Goal: Task Accomplishment & Management: Use online tool/utility

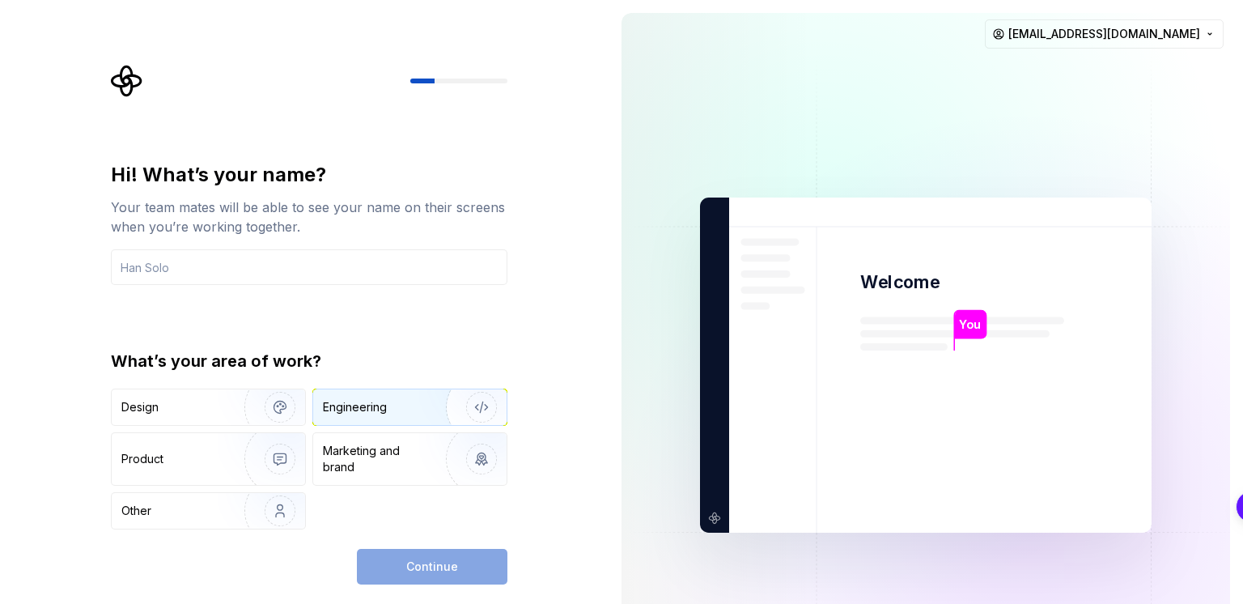
click at [379, 409] on div "Engineering" at bounding box center [355, 407] width 64 height 16
click at [311, 451] on div "Design Engineering Product Marketing and brand Other" at bounding box center [309, 458] width 396 height 141
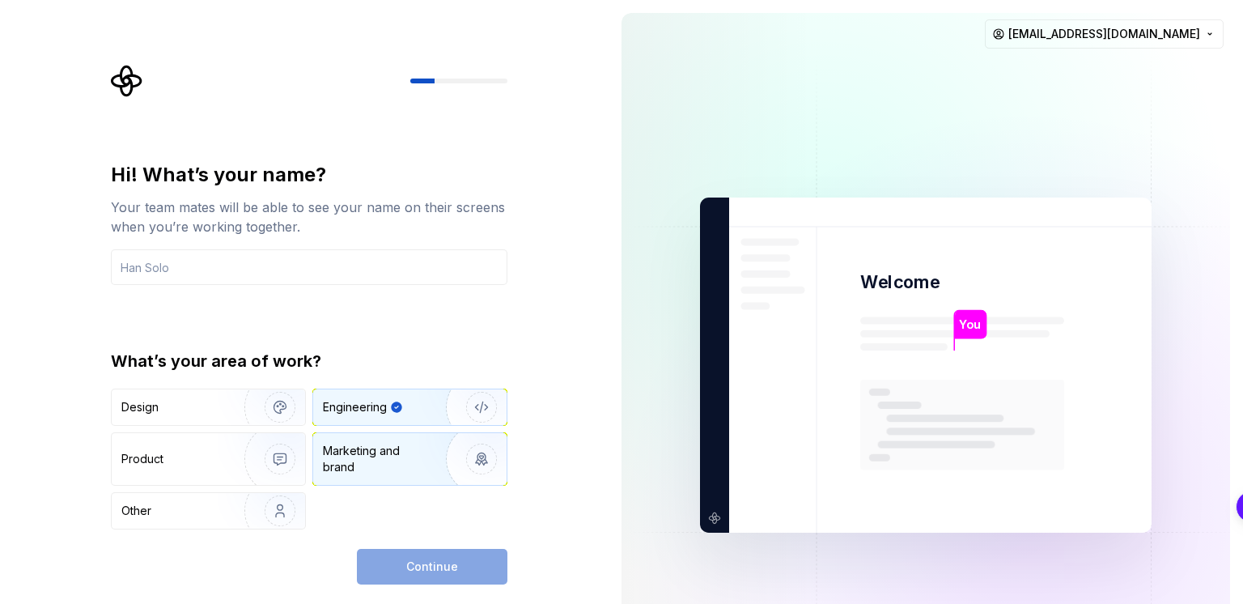
click at [367, 452] on div "Marketing and brand" at bounding box center [377, 459] width 109 height 32
click at [350, 404] on div "Engineering" at bounding box center [355, 407] width 64 height 16
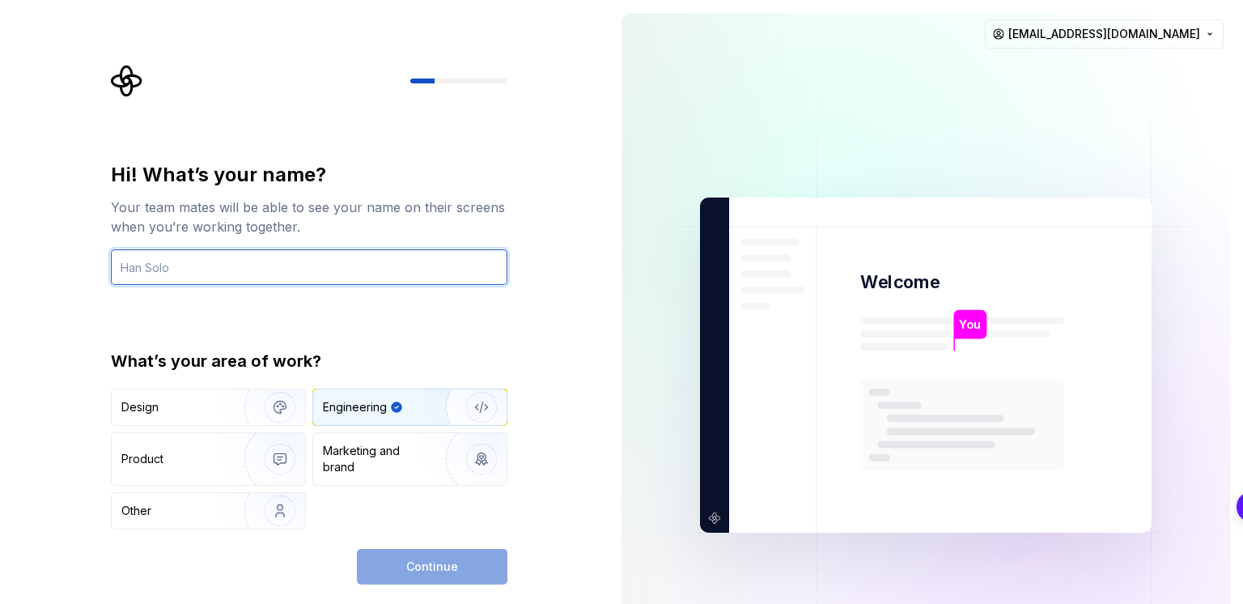
click at [254, 269] on input "text" at bounding box center [309, 267] width 396 height 36
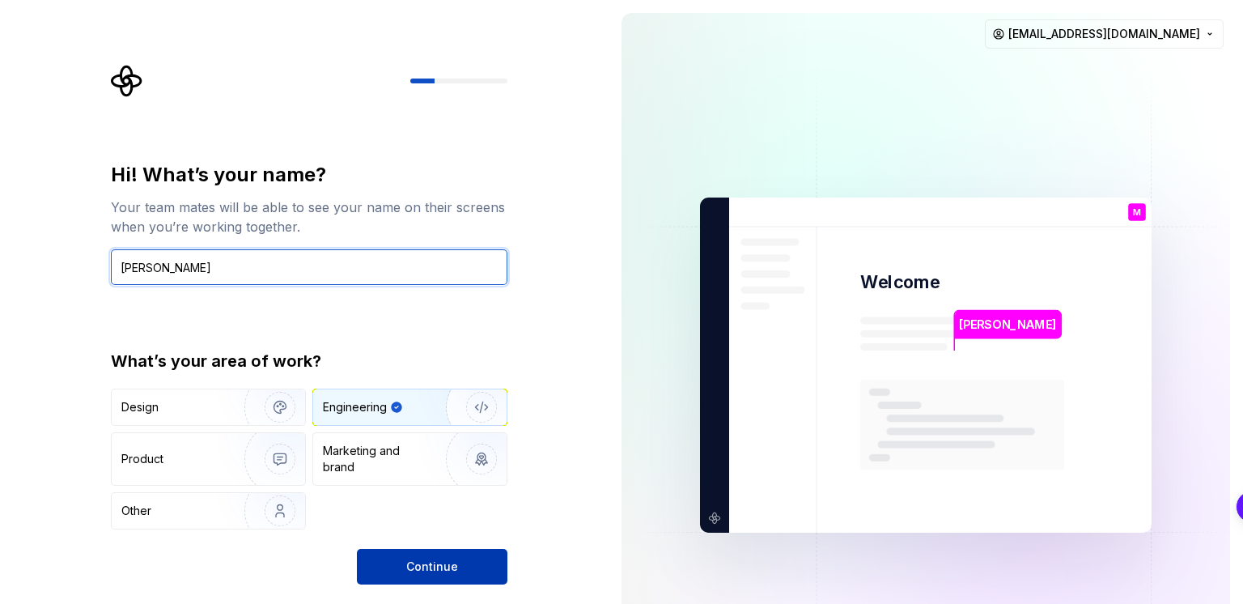
type input "[PERSON_NAME]"
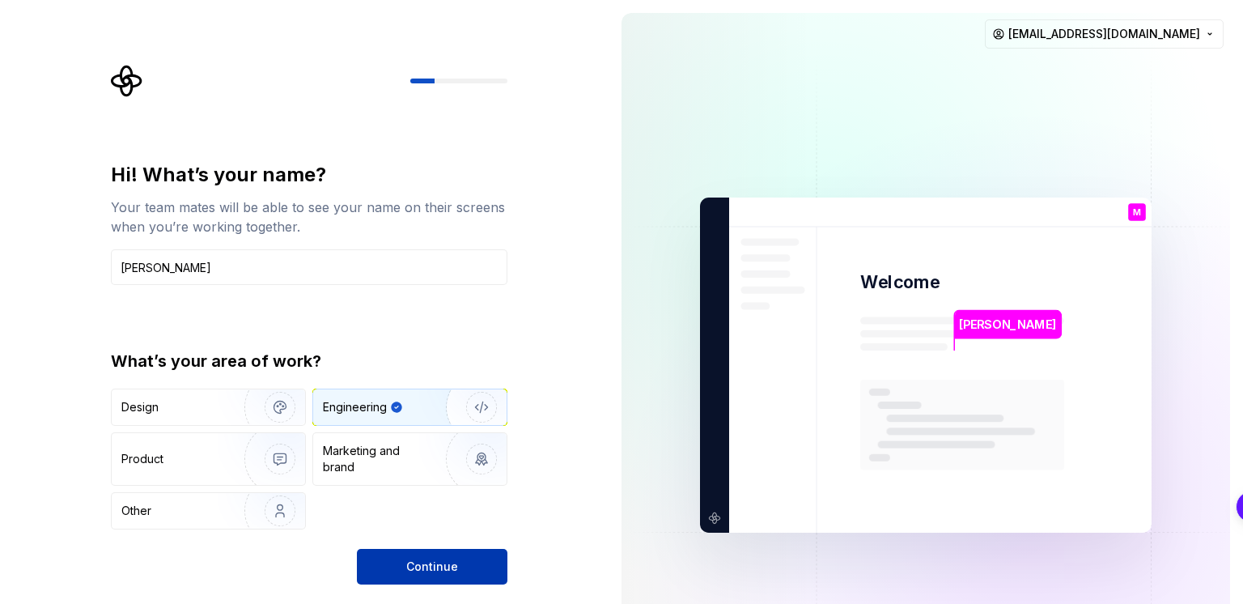
click at [479, 549] on button "Continue" at bounding box center [432, 567] width 151 height 36
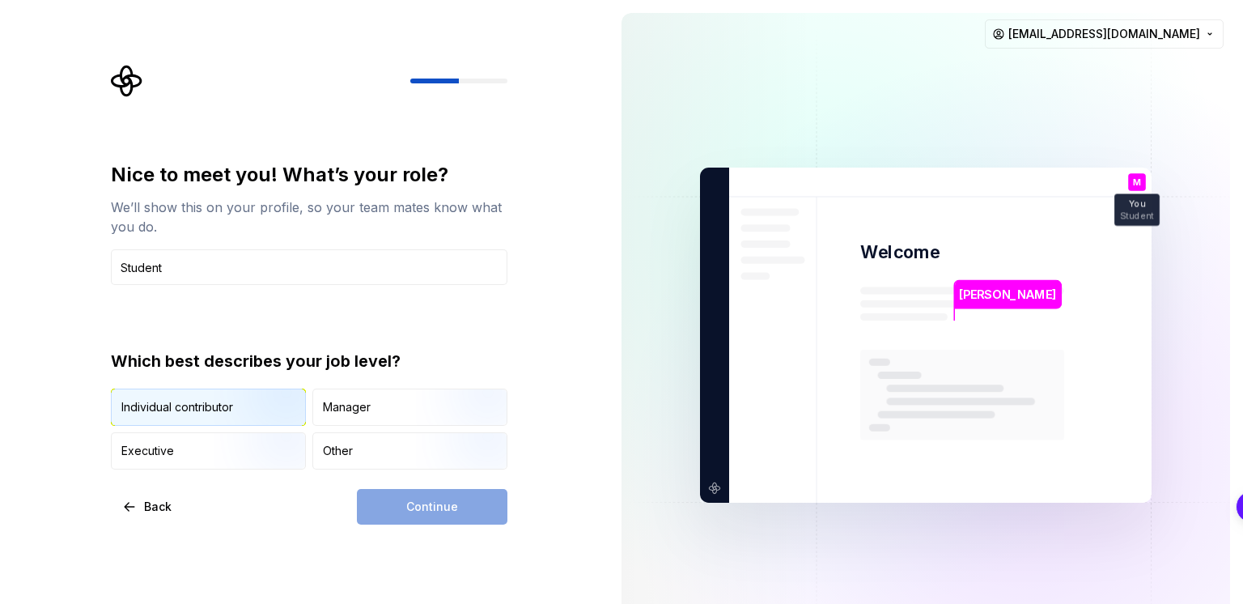
type input "Student"
click at [201, 409] on div "Individual contributor" at bounding box center [177, 407] width 112 height 16
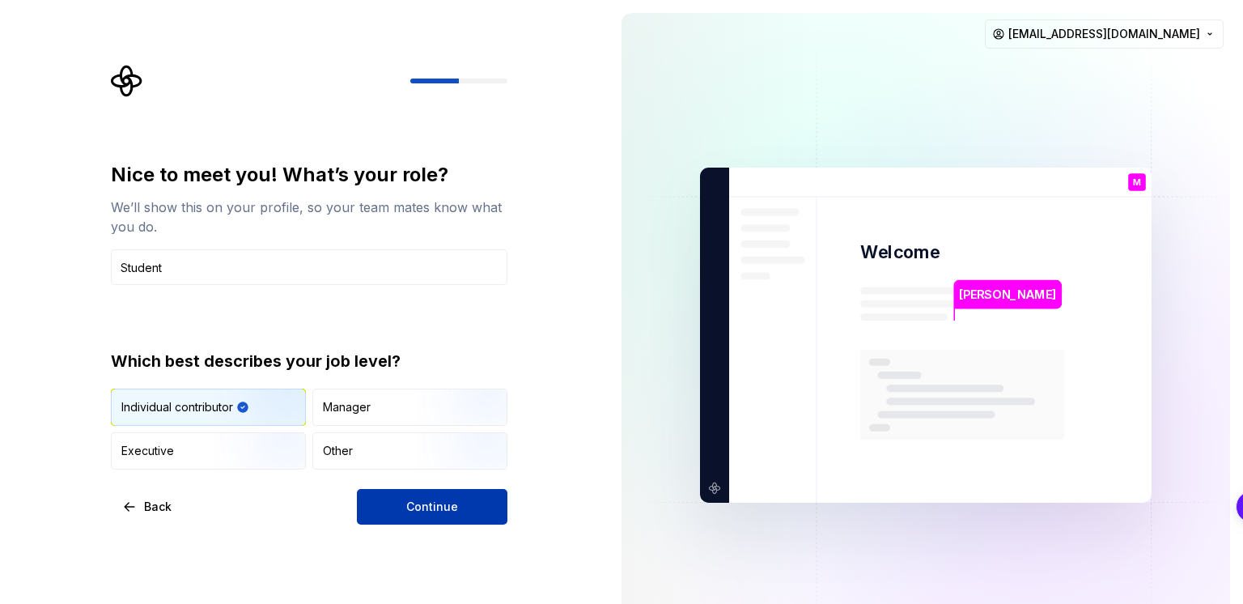
click at [422, 504] on span "Continue" at bounding box center [432, 506] width 52 height 16
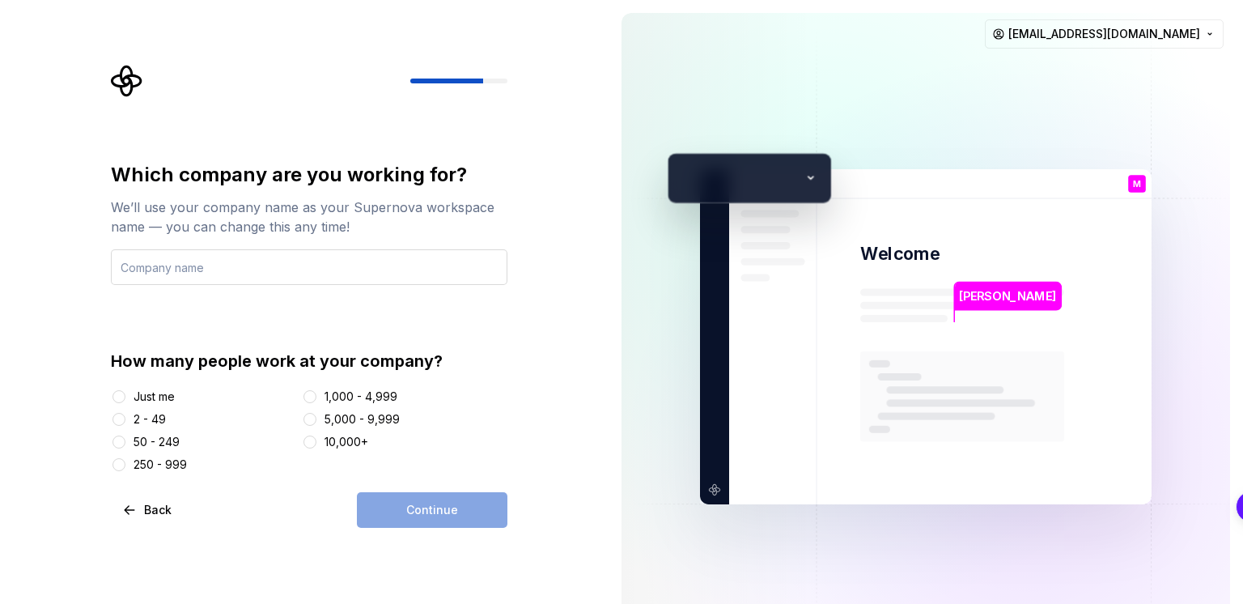
click at [286, 279] on input "text" at bounding box center [309, 267] width 396 height 36
click at [178, 383] on div "How many people work at your company? Just me 2 - 49 50 - 249 250 - 999 1,000 -…" at bounding box center [309, 411] width 396 height 123
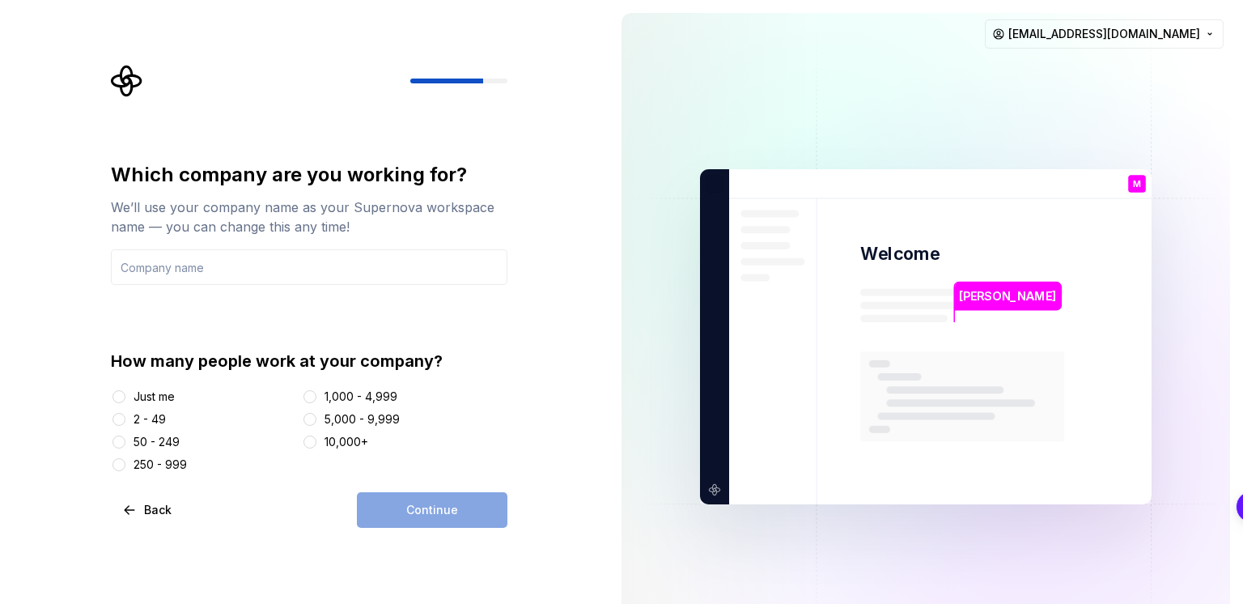
click at [159, 392] on div "Just me" at bounding box center [154, 396] width 41 height 16
click at [125, 392] on button "Just me" at bounding box center [118, 396] width 13 height 13
click at [443, 499] on div "Continue" at bounding box center [432, 510] width 151 height 36
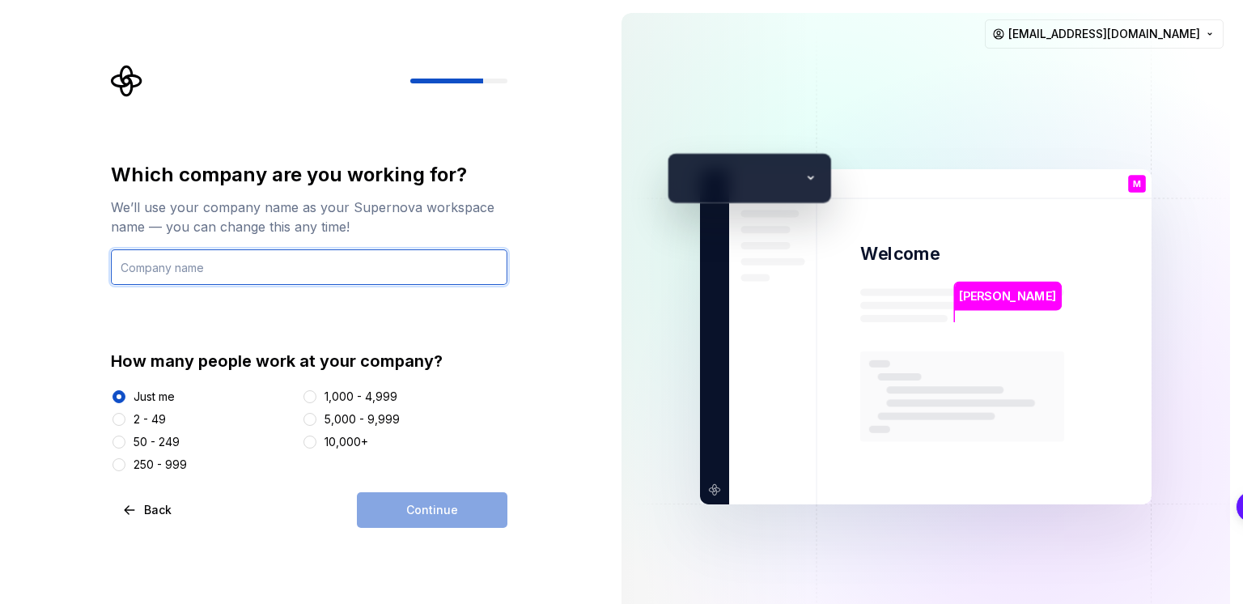
click at [319, 264] on input "text" at bounding box center [309, 267] width 396 height 36
type input "N/A"
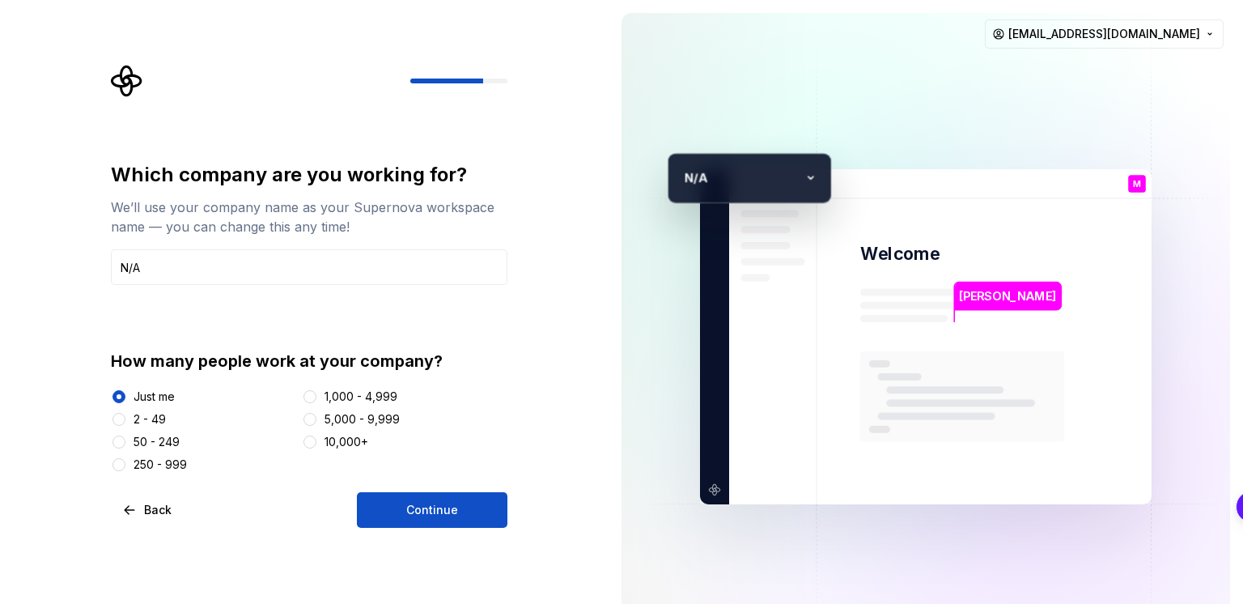
click at [295, 333] on div "Which company are you working for? We’ll use your company name as your Supernov…" at bounding box center [309, 317] width 396 height 311
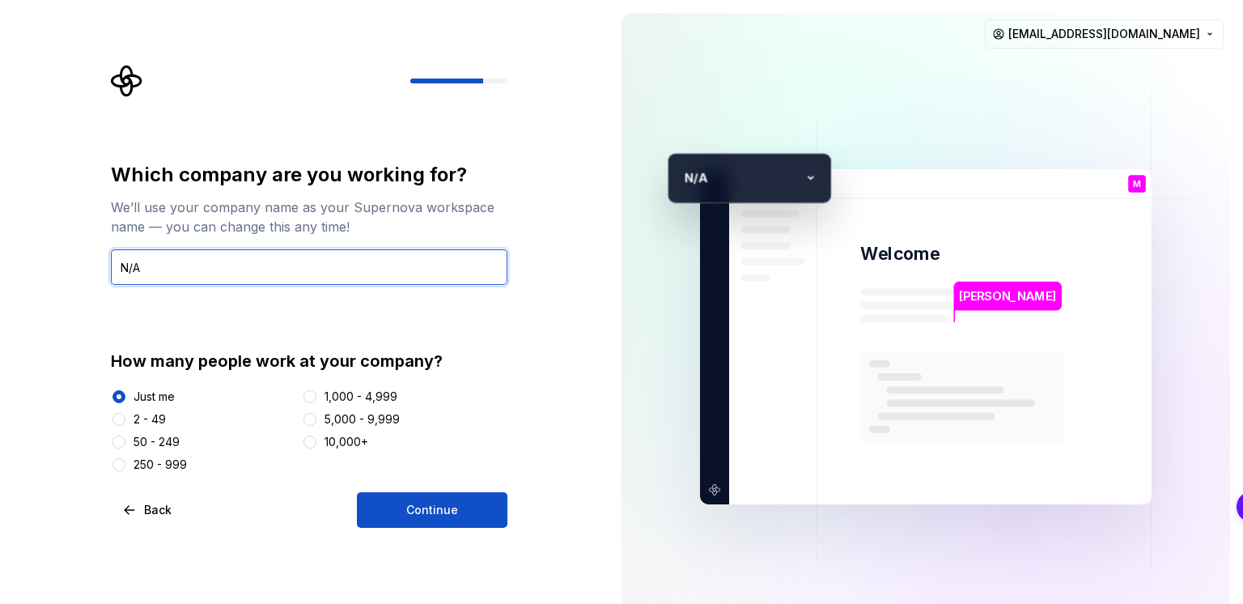
drag, startPoint x: 248, startPoint y: 270, endPoint x: 144, endPoint y: 282, distance: 104.3
click at [147, 282] on input "N/A" at bounding box center [309, 267] width 396 height 36
type input "[PERSON_NAME]"
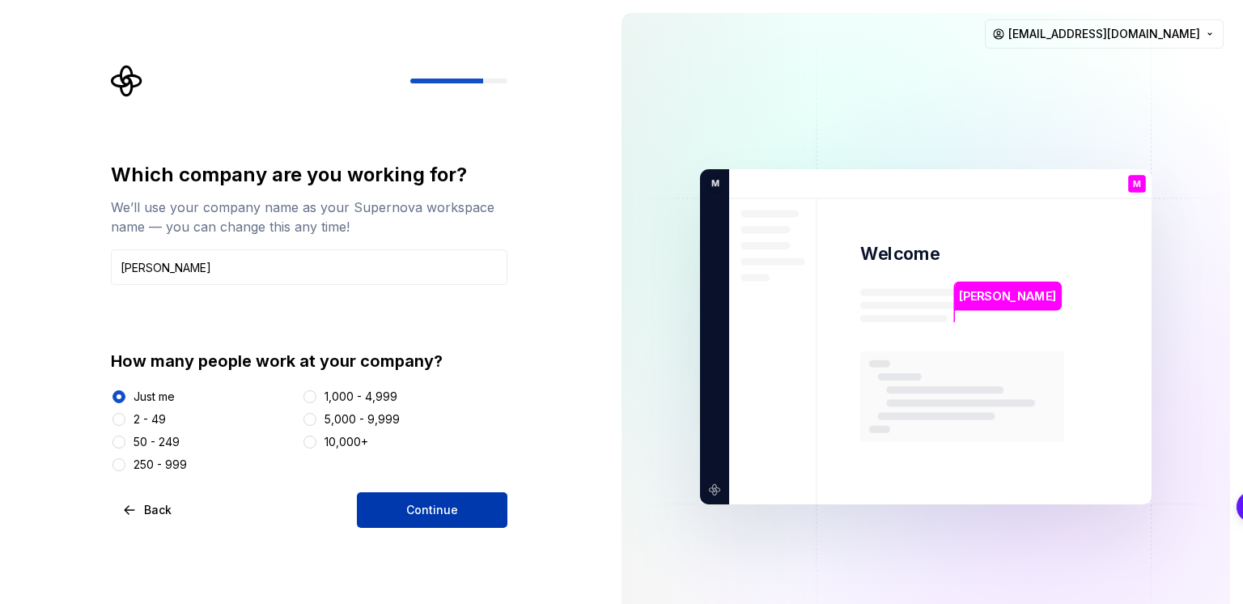
click at [430, 505] on span "Continue" at bounding box center [432, 510] width 52 height 16
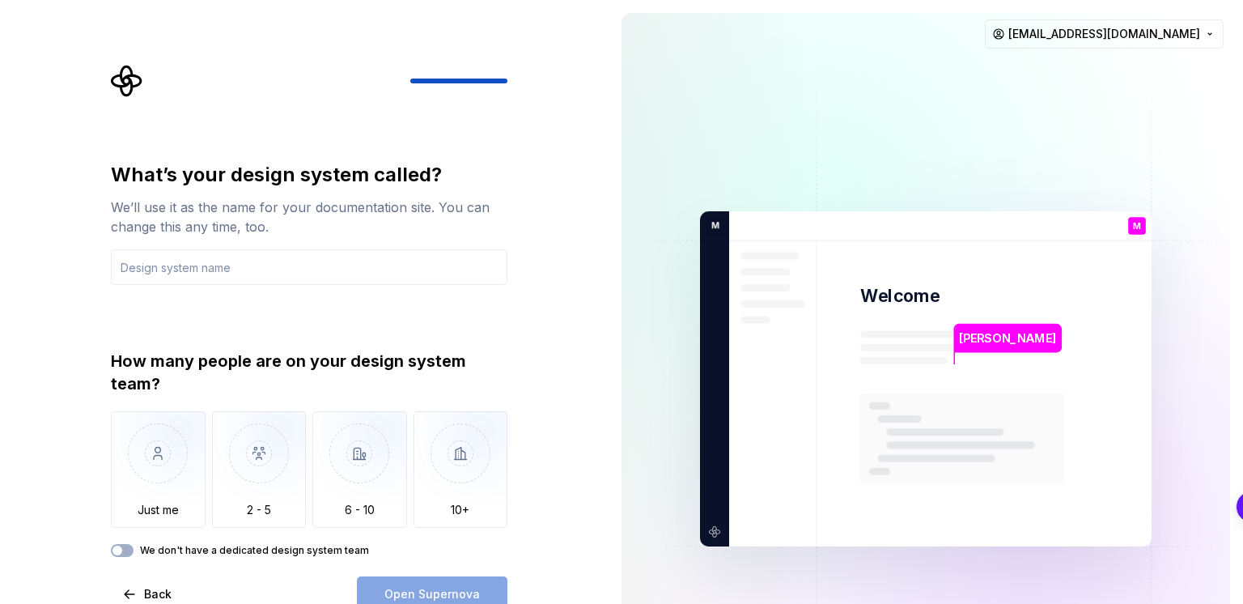
click at [510, 359] on div "What’s your design system called? We’ll use it as the name for your documentati…" at bounding box center [314, 338] width 426 height 547
click at [159, 494] on img "button" at bounding box center [158, 465] width 95 height 108
click at [123, 548] on icon "button" at bounding box center [117, 550] width 13 height 10
click at [123, 548] on span "button" at bounding box center [127, 550] width 10 height 10
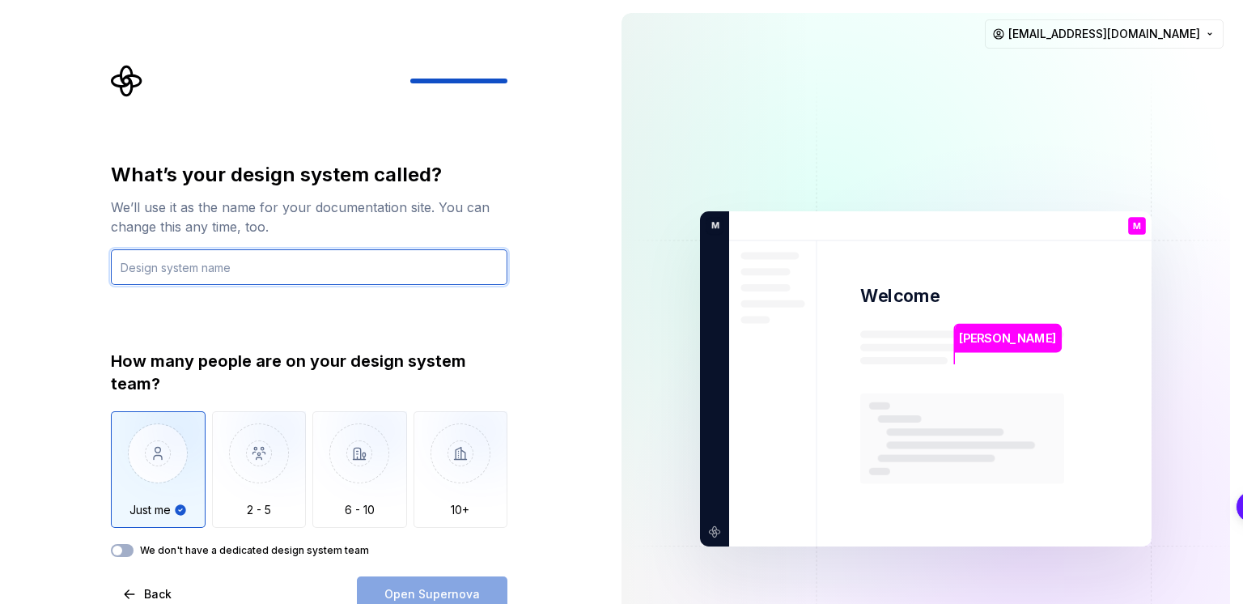
click at [247, 261] on input "text" at bounding box center [309, 267] width 396 height 36
type input "Mohti"
type input "manthan"
type input "Manthan"
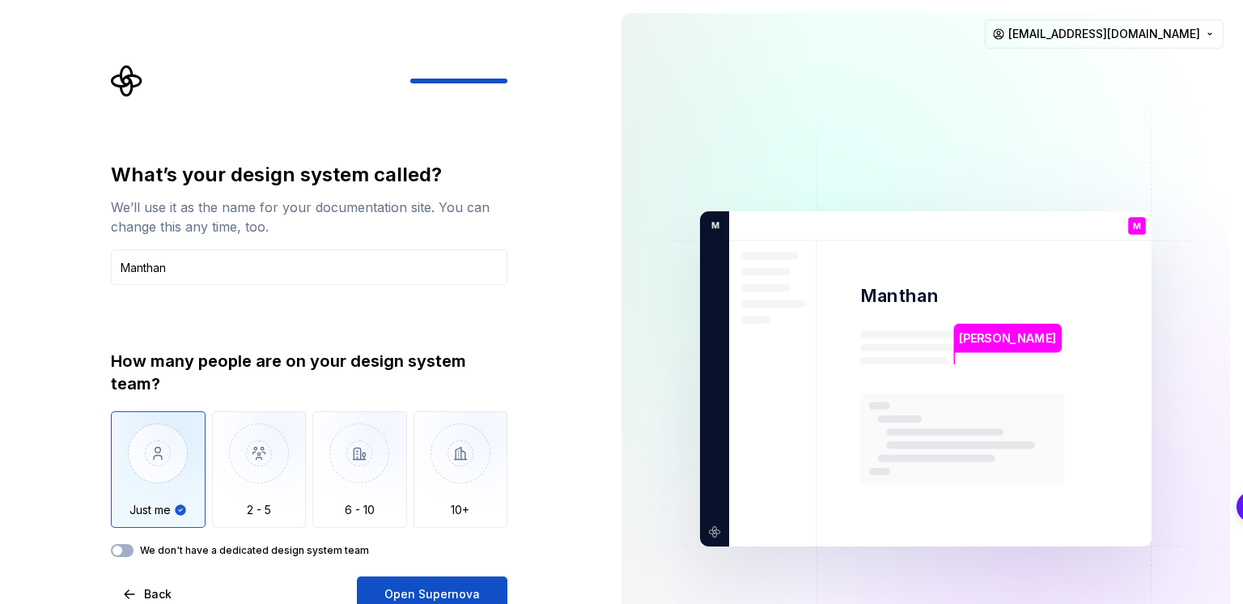
click at [247, 312] on div "What’s your design system called? We’ll use it as the name for your documentati…" at bounding box center [309, 359] width 396 height 395
click at [388, 583] on button "Open Supernova" at bounding box center [432, 594] width 151 height 36
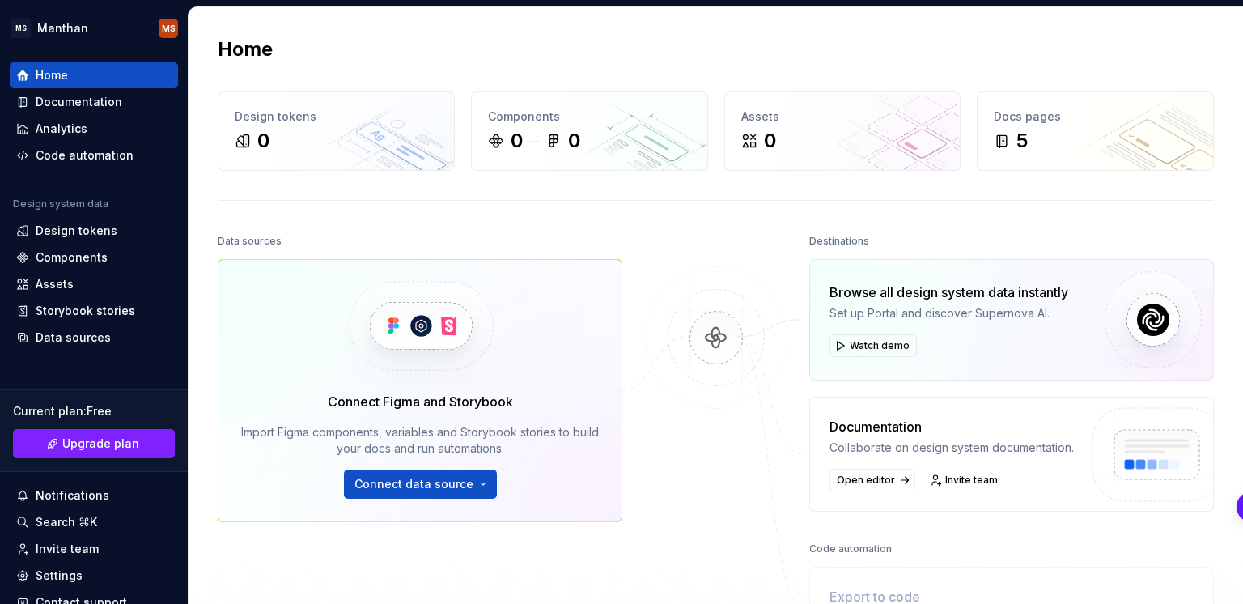
click at [374, 198] on div "Home Design tokens 0 Components 0 0 Assets 0 Docs pages 5 Data sources Connect …" at bounding box center [716, 373] width 1054 height 732
click at [116, 223] on div "Design tokens" at bounding box center [93, 231] width 155 height 16
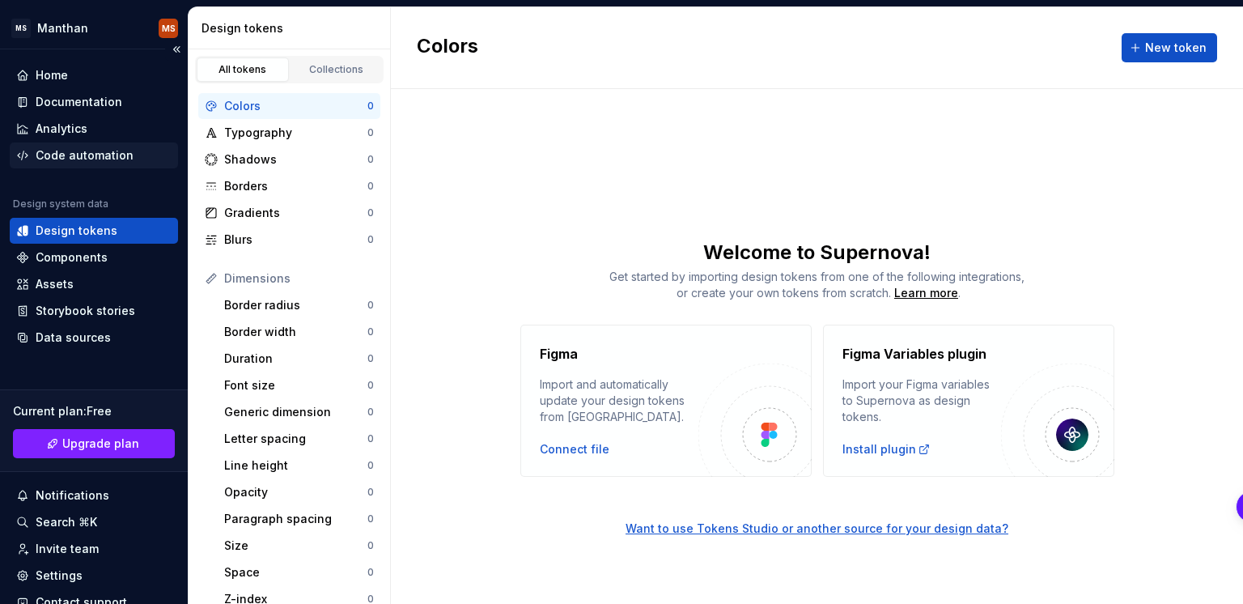
click at [78, 150] on div "Code automation" at bounding box center [85, 155] width 98 height 16
